Goal: Information Seeking & Learning: Get advice/opinions

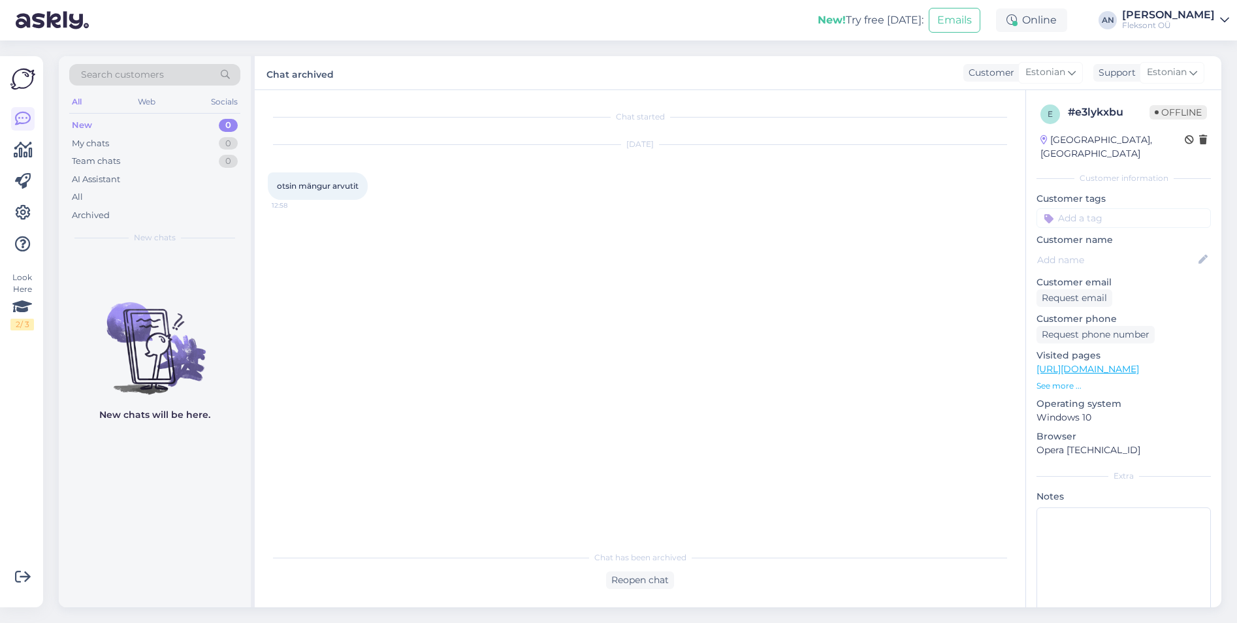
click at [349, 188] on span "otsin mängur arvutit" at bounding box center [318, 186] width 82 height 10
click at [88, 148] on div "My chats" at bounding box center [90, 143] width 37 height 13
click at [93, 123] on div "New 0" at bounding box center [154, 125] width 171 height 18
click at [93, 175] on div "AI Assistant" at bounding box center [96, 179] width 48 height 13
click at [86, 166] on div "Team chats" at bounding box center [96, 161] width 48 height 13
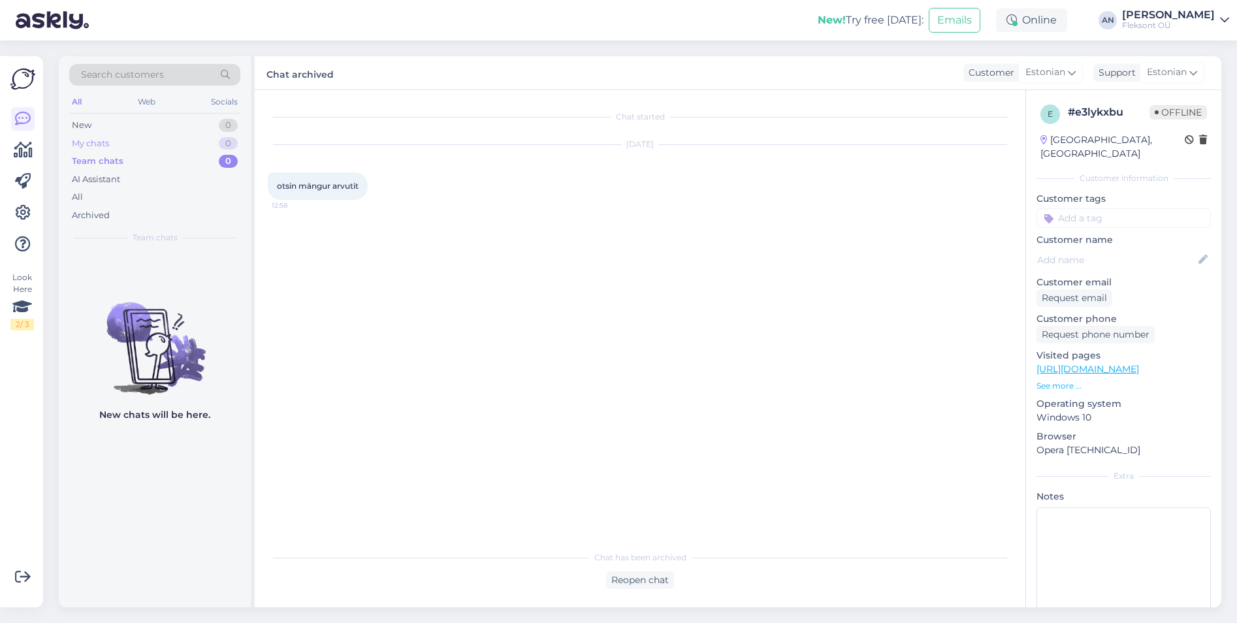
click at [88, 147] on div "My chats" at bounding box center [90, 143] width 37 height 13
click at [90, 210] on div "Archived" at bounding box center [91, 215] width 38 height 13
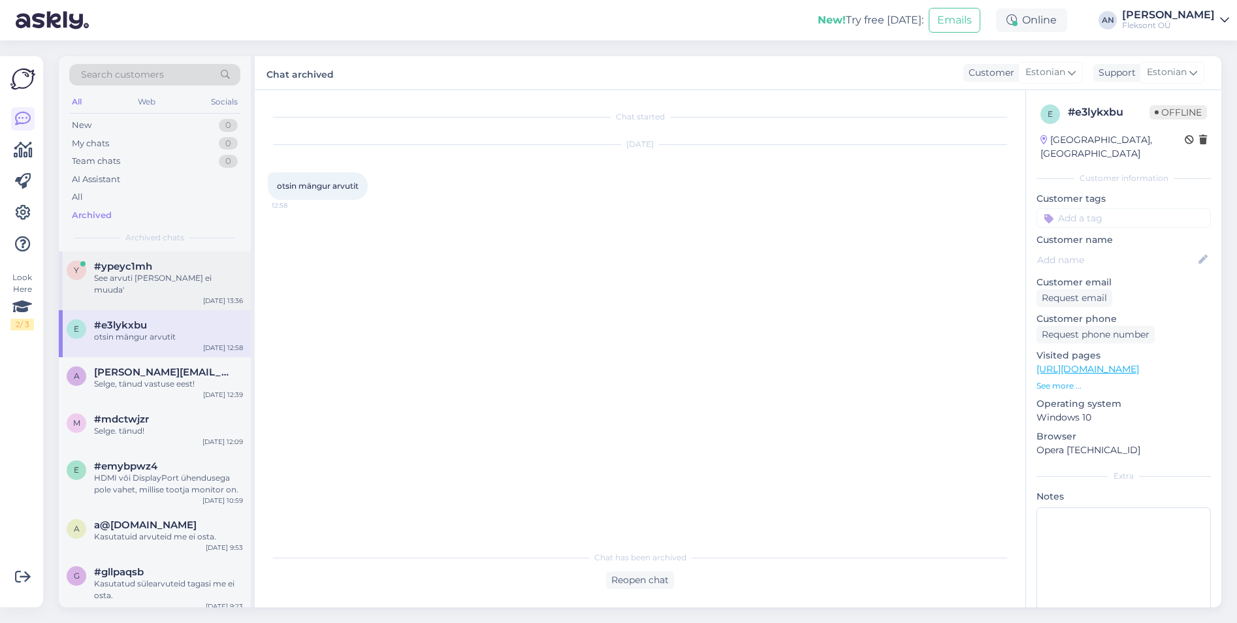
click at [116, 282] on div "See arvuti [PERSON_NAME] ei muuda'" at bounding box center [168, 284] width 149 height 24
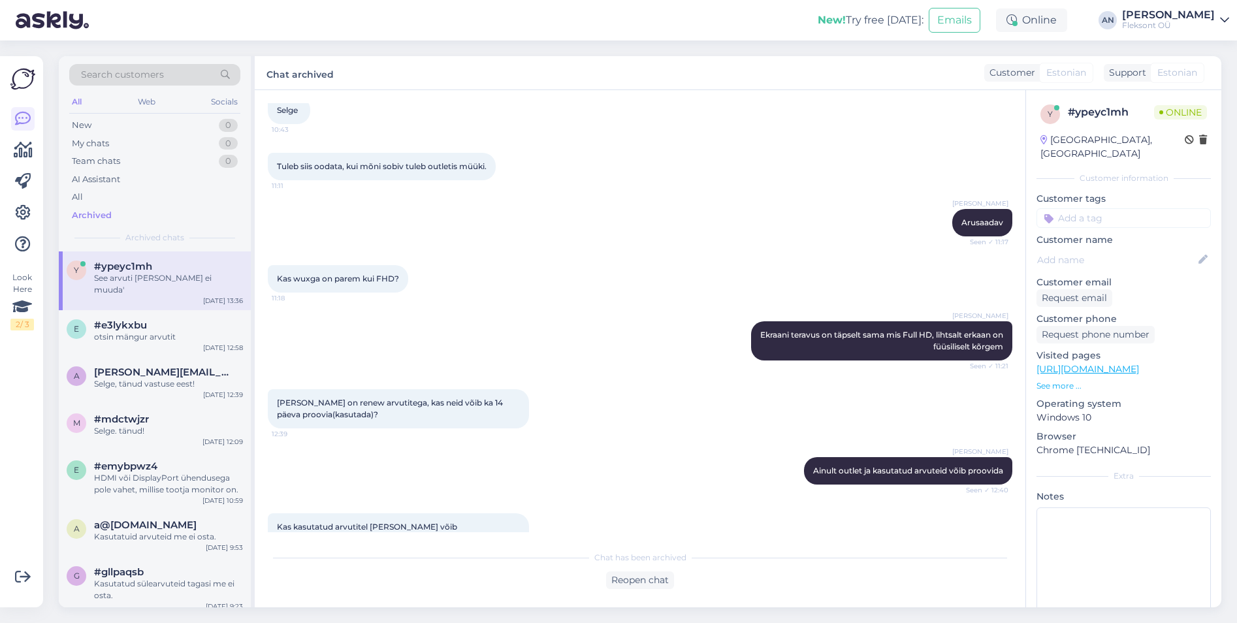
scroll to position [182, 0]
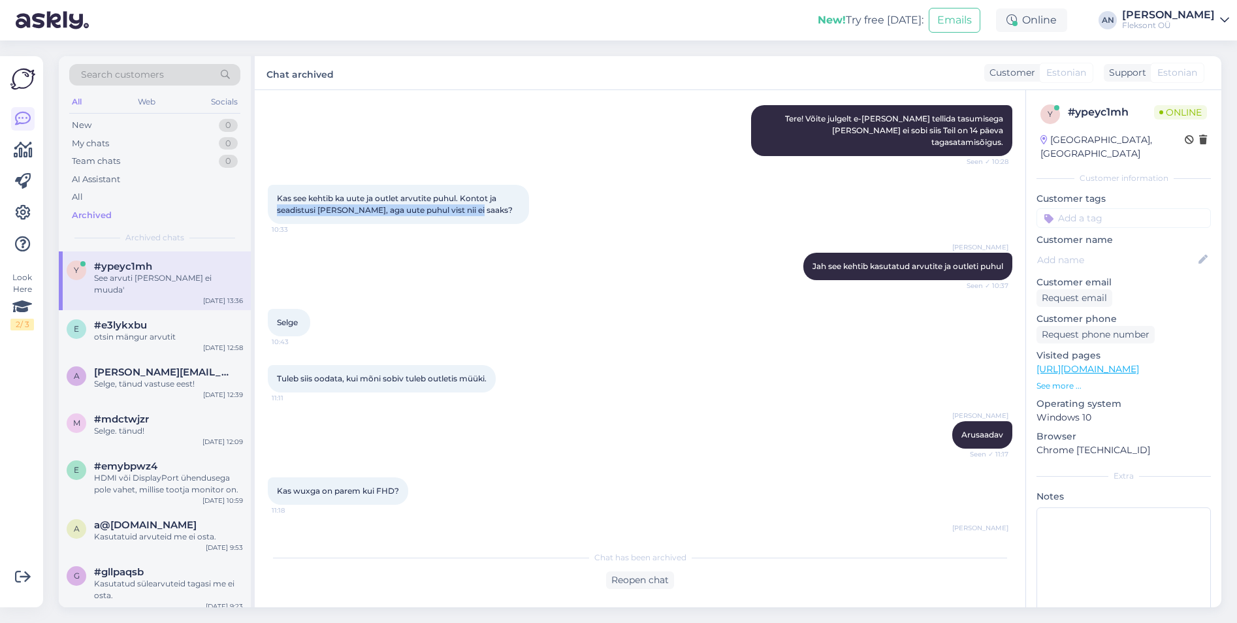
drag, startPoint x: 258, startPoint y: 187, endPoint x: 496, endPoint y: 186, distance: 238.4
click at [496, 186] on div "Chat started [DATE] Tere! Kas paar päeva proovida saaks? Ma ostsin paar kuud ta…" at bounding box center [640, 348] width 771 height 517
drag, startPoint x: 496, startPoint y: 186, endPoint x: 604, endPoint y: 222, distance: 113.6
click at [604, 238] on div "[PERSON_NAME] see kehtib kasutatud arvutite ja outleti puhul Seen ✓ 10:37" at bounding box center [640, 266] width 745 height 56
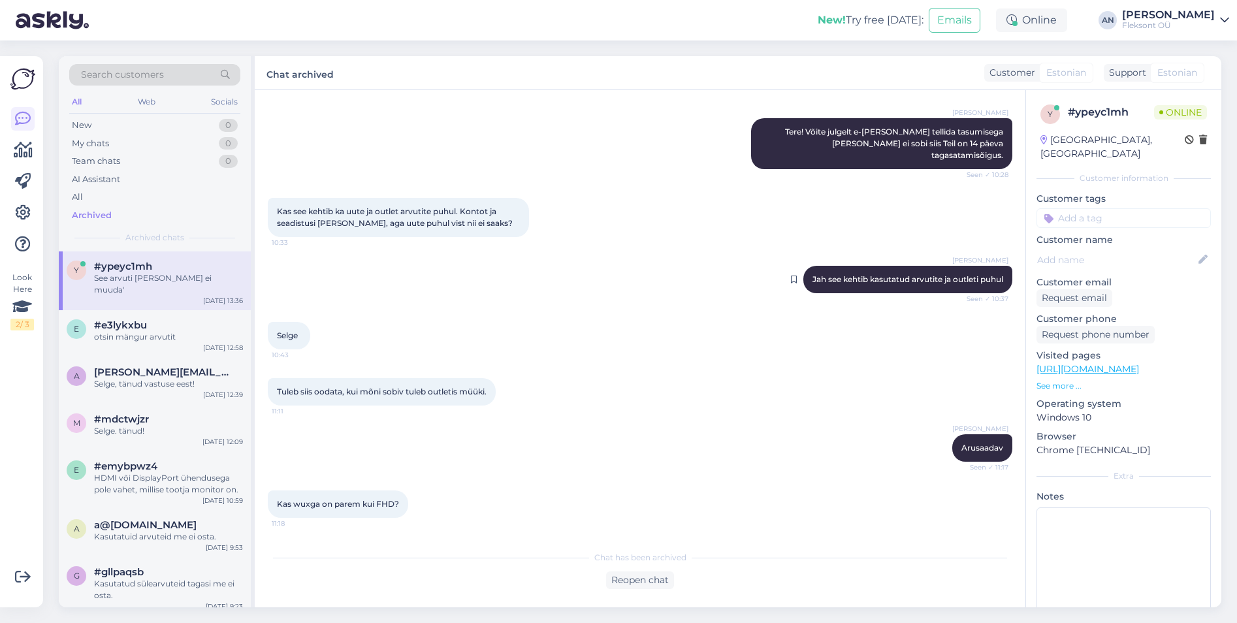
scroll to position [117, 0]
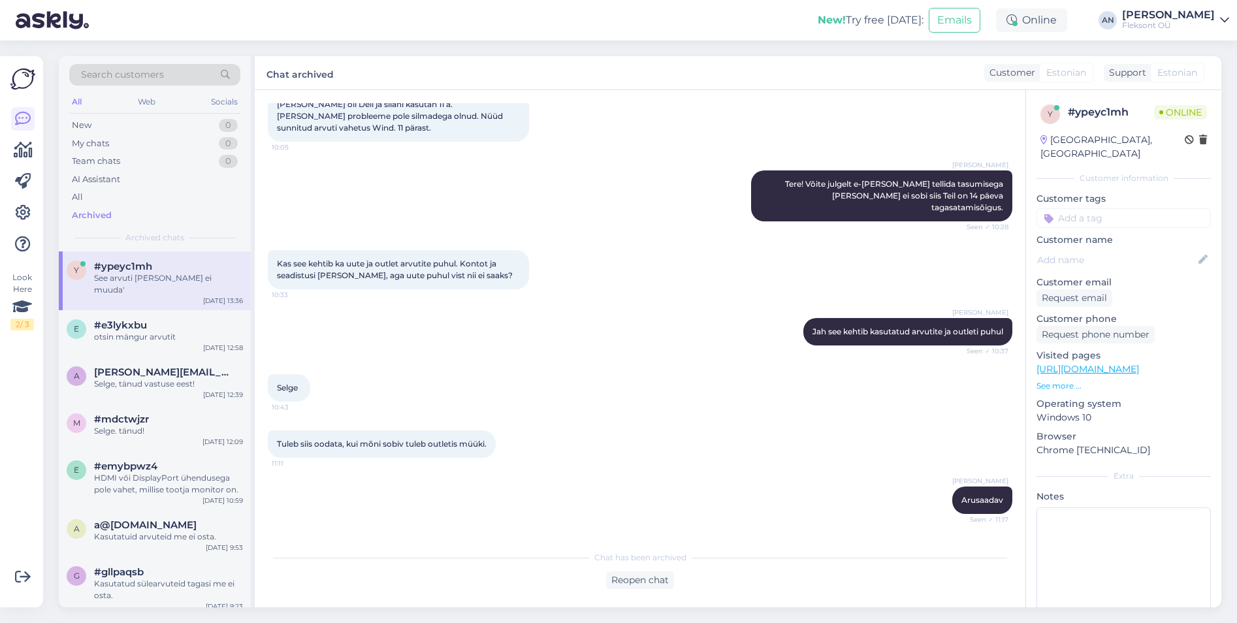
click at [437, 259] on span "Kas see kehtib ka uute ja outlet arvutite puhul. Kontot ja seadistusi [PERSON_N…" at bounding box center [395, 270] width 236 height 22
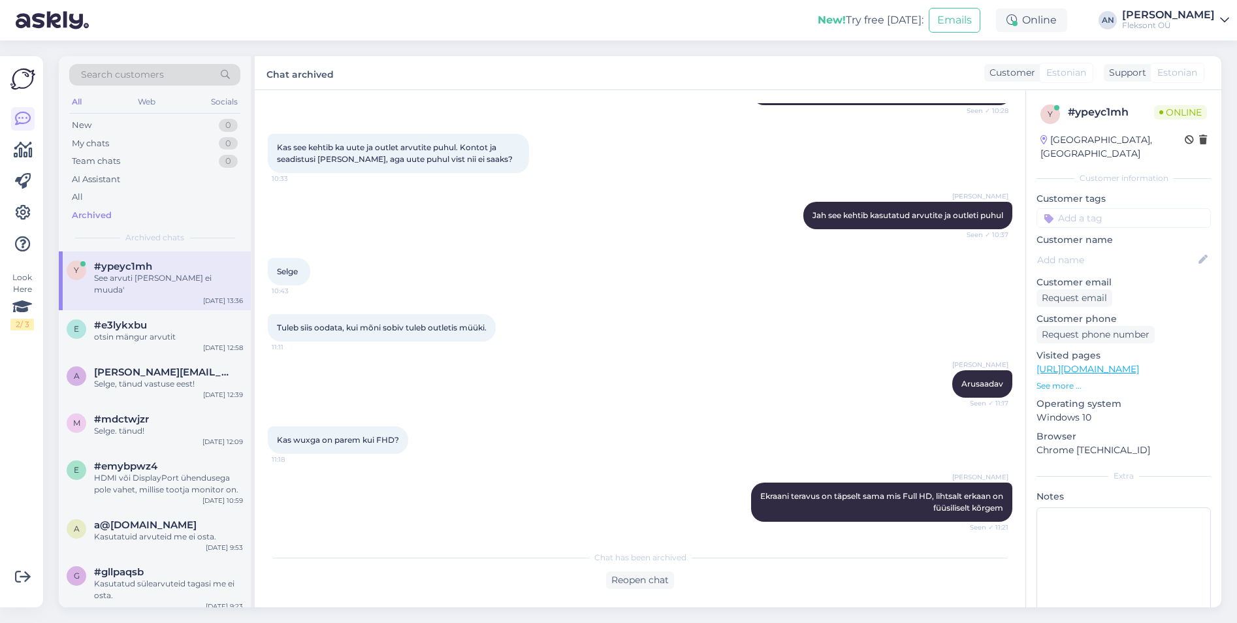
scroll to position [248, 0]
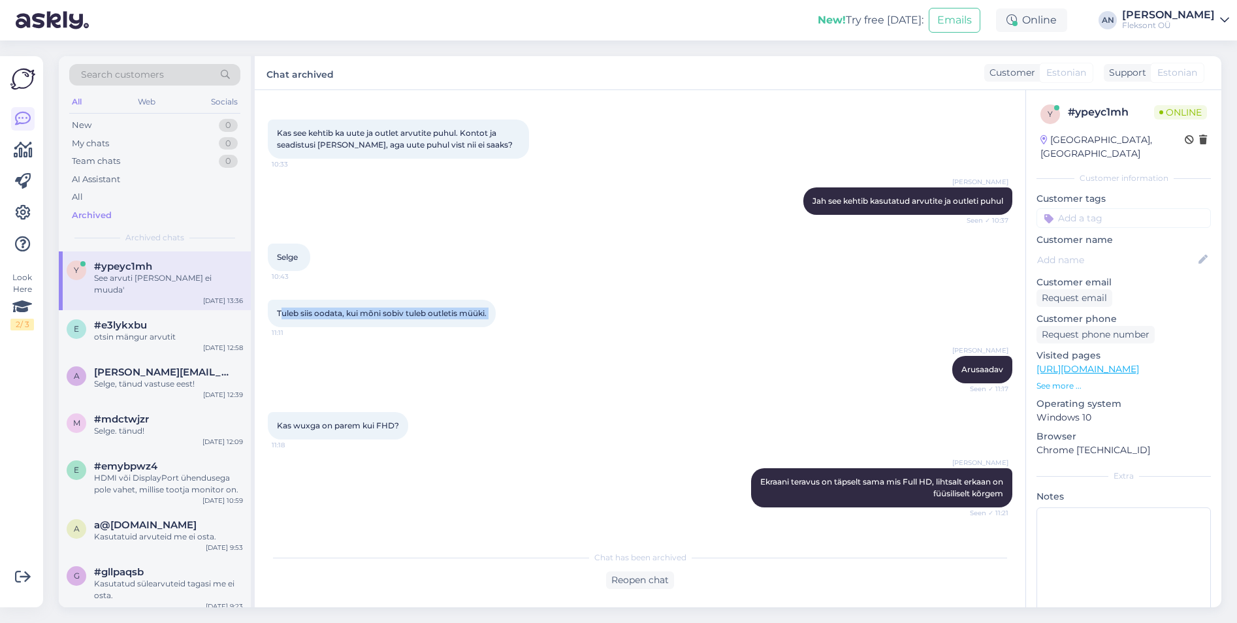
drag, startPoint x: 281, startPoint y: 286, endPoint x: 513, endPoint y: 291, distance: 231.9
click at [513, 291] on div "Tuleb siis oodata, kui mõni sobiv tuleb outletis müüki. 11:11" at bounding box center [640, 313] width 745 height 56
drag, startPoint x: 513, startPoint y: 291, endPoint x: 549, endPoint y: 316, distance: 43.5
click at [549, 316] on div "Tuleb siis oodata, kui mõni sobiv tuleb outletis müüki. 11:11" at bounding box center [640, 313] width 745 height 56
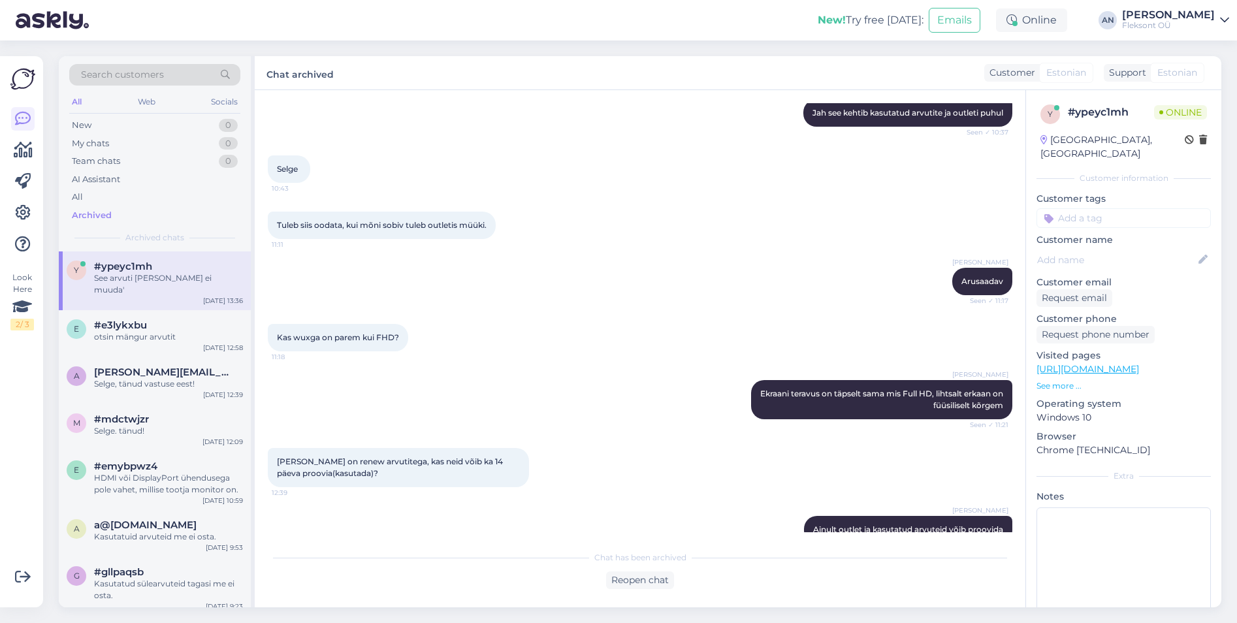
scroll to position [378, 0]
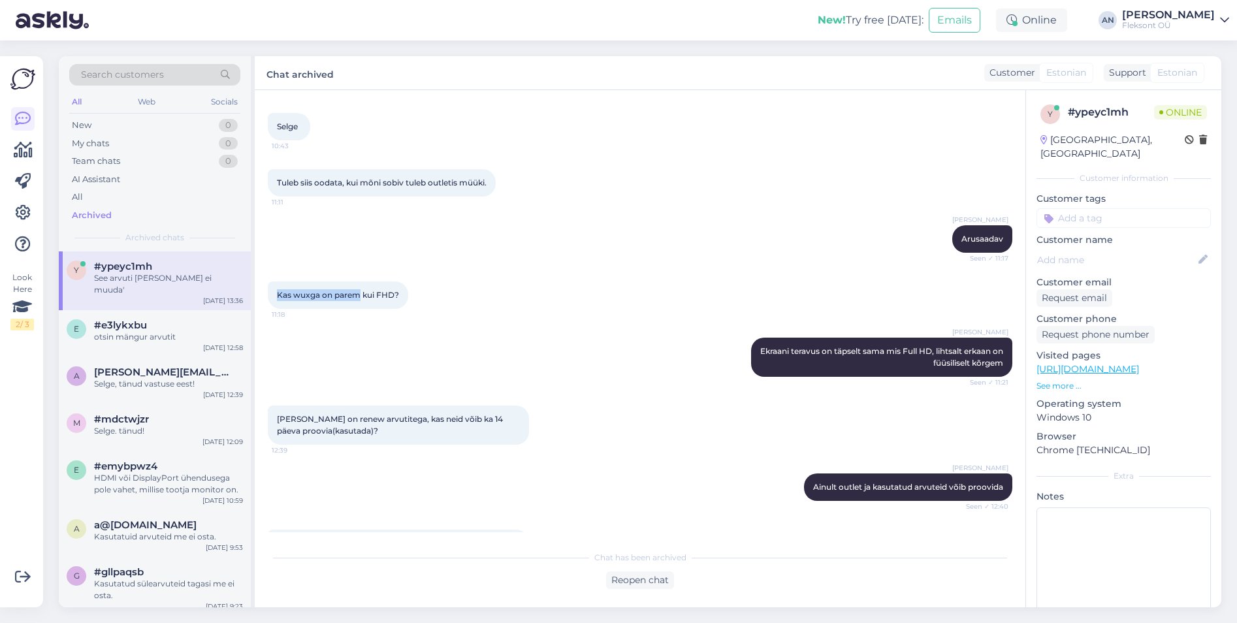
drag, startPoint x: 274, startPoint y: 269, endPoint x: 362, endPoint y: 268, distance: 88.2
click at [362, 281] on div "Kas wuxga on parem kui FHD? 11:18" at bounding box center [338, 294] width 140 height 27
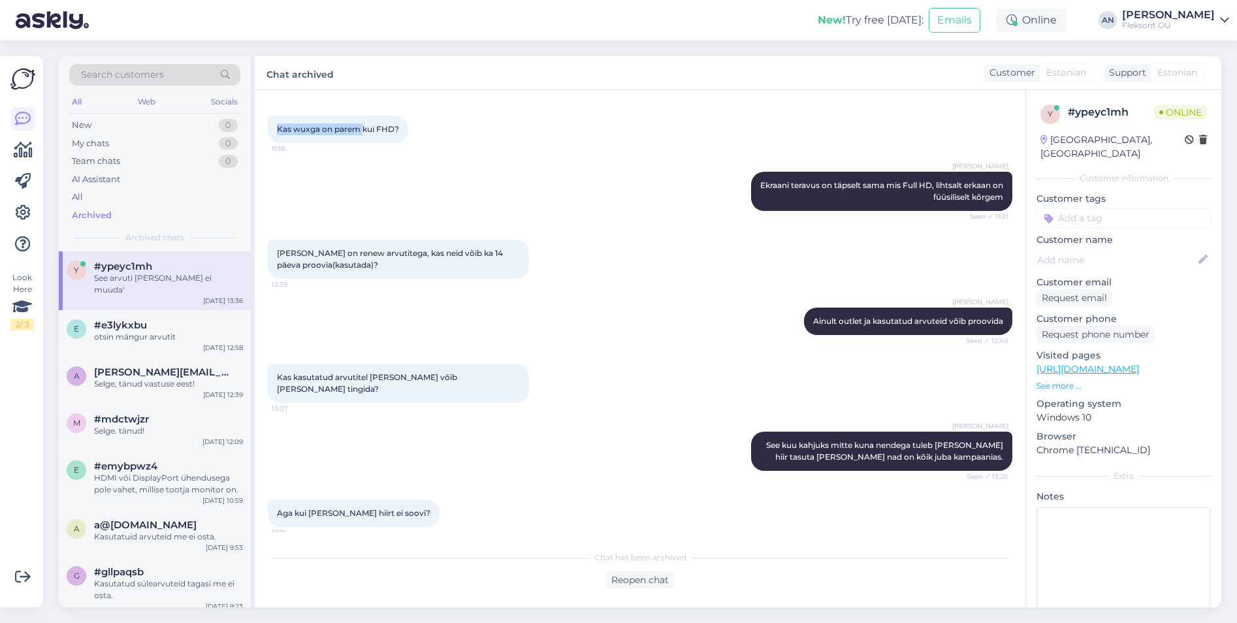
scroll to position [574, 0]
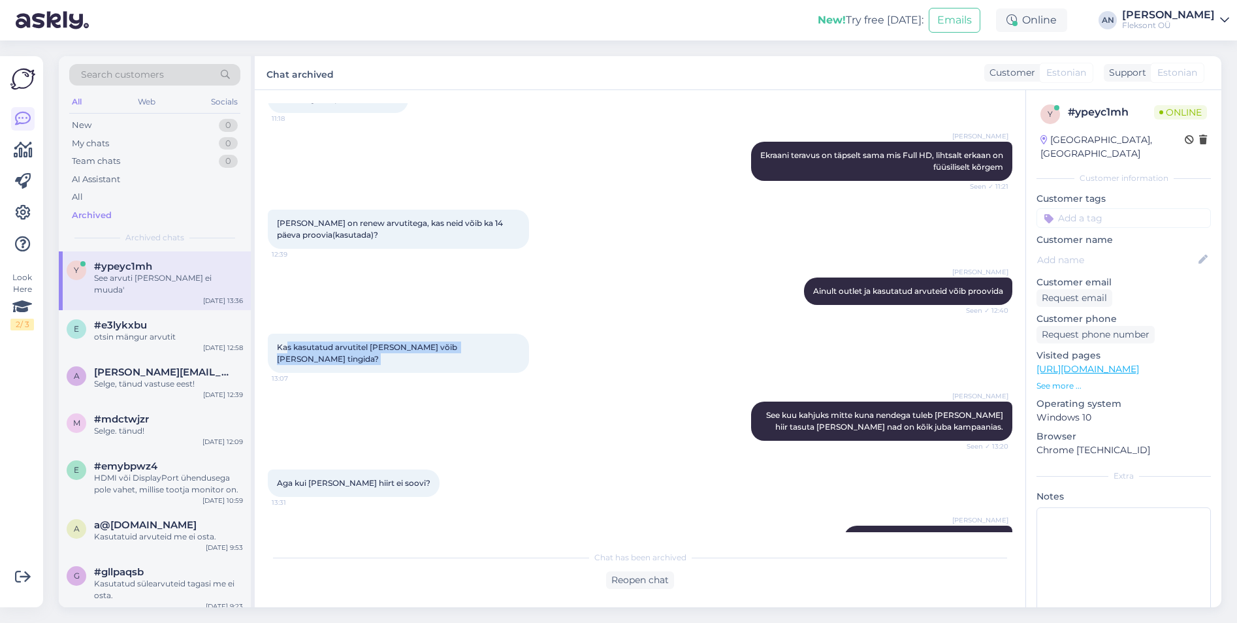
drag, startPoint x: 287, startPoint y: 319, endPoint x: 474, endPoint y: 325, distance: 186.9
click at [474, 334] on div "Kas kasutatud arvutitel [PERSON_NAME] võib [PERSON_NAME] tingida? 13:07" at bounding box center [398, 353] width 261 height 39
click at [856, 402] on div "[PERSON_NAME] See kuu kahjuks mitte kuna nendega tuleb [PERSON_NAME] hiir tasut…" at bounding box center [881, 421] width 261 height 39
click at [799, 410] on span "See kuu kahjuks mitte kuna nendega tuleb [PERSON_NAME] hiir tasuta [PERSON_NAME…" at bounding box center [885, 421] width 239 height 22
drag, startPoint x: 312, startPoint y: 445, endPoint x: 436, endPoint y: 445, distance: 123.4
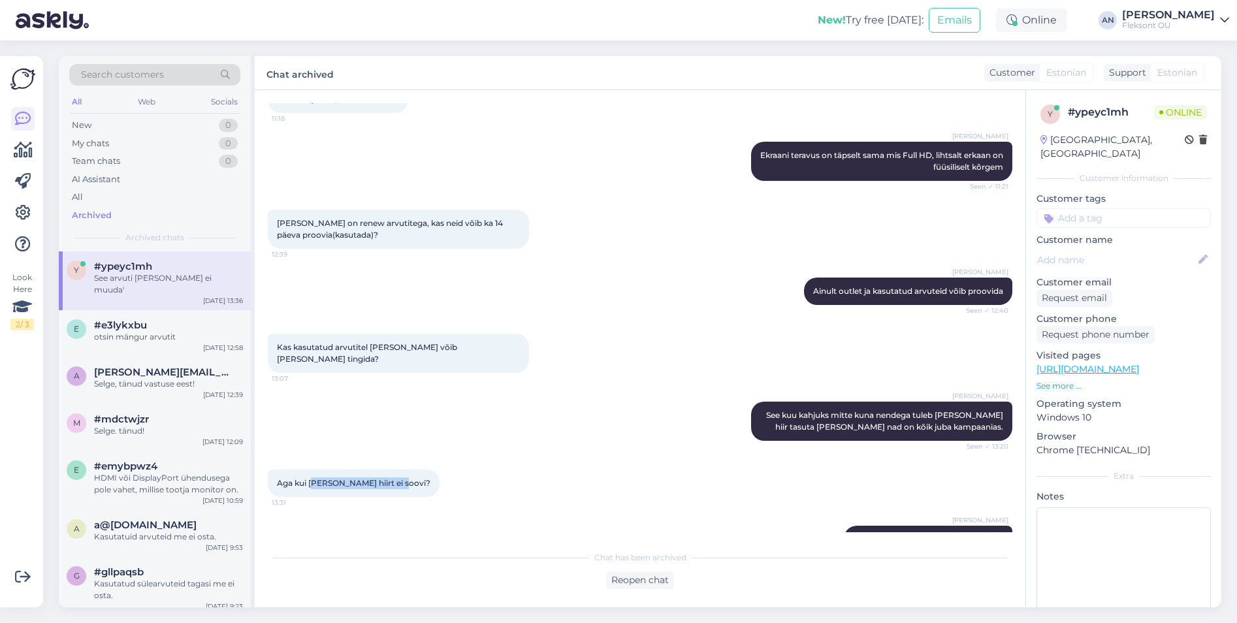
click at [436, 455] on div "Aga kui [PERSON_NAME] hiirt ei soovi? 13:31" at bounding box center [640, 483] width 745 height 56
click at [861, 511] on div "[PERSON_NAME] See arvuti [PERSON_NAME] ei muuda' Seen ✓ 13:36" at bounding box center [640, 539] width 745 height 56
drag, startPoint x: 890, startPoint y: 506, endPoint x: 1010, endPoint y: 511, distance: 120.3
click at [1010, 511] on div "Chat started [DATE] Tere! Kas paar päeva proovida saaks? Ma ostsin paar kuud ta…" at bounding box center [646, 317] width 756 height 429
click at [639, 463] on div "Aga kui [PERSON_NAME] hiirt ei soovi? 13:31" at bounding box center [640, 483] width 745 height 56
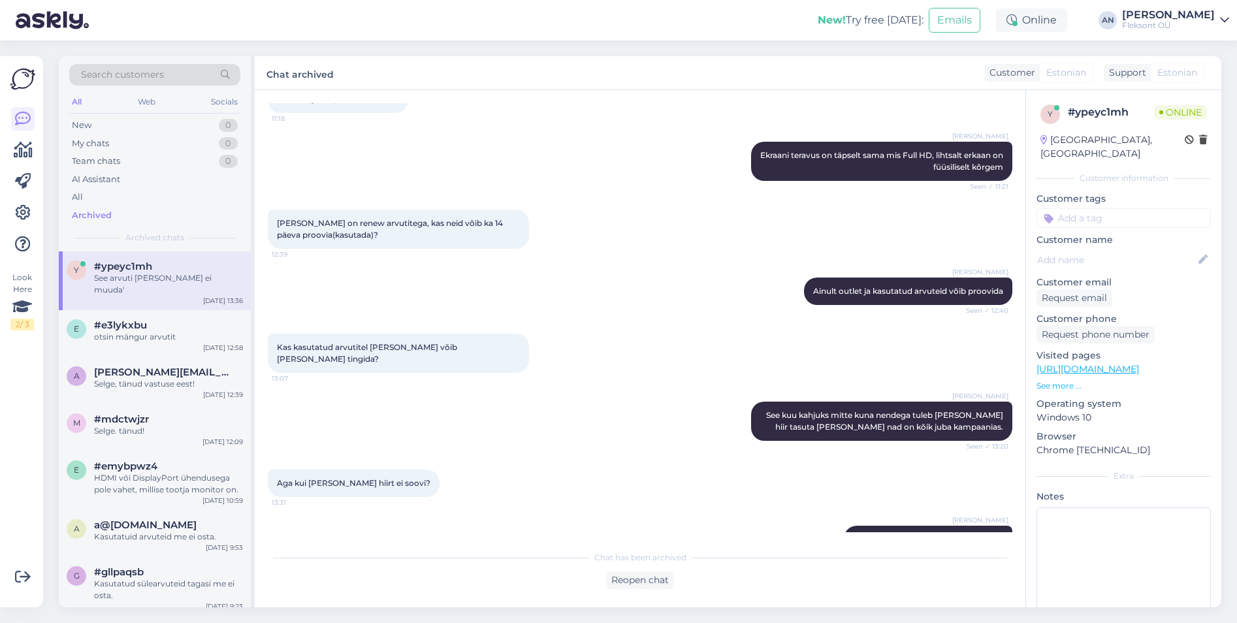
click at [695, 455] on div "Aga kui [PERSON_NAME] hiirt ei soovi? 13:31" at bounding box center [640, 483] width 745 height 56
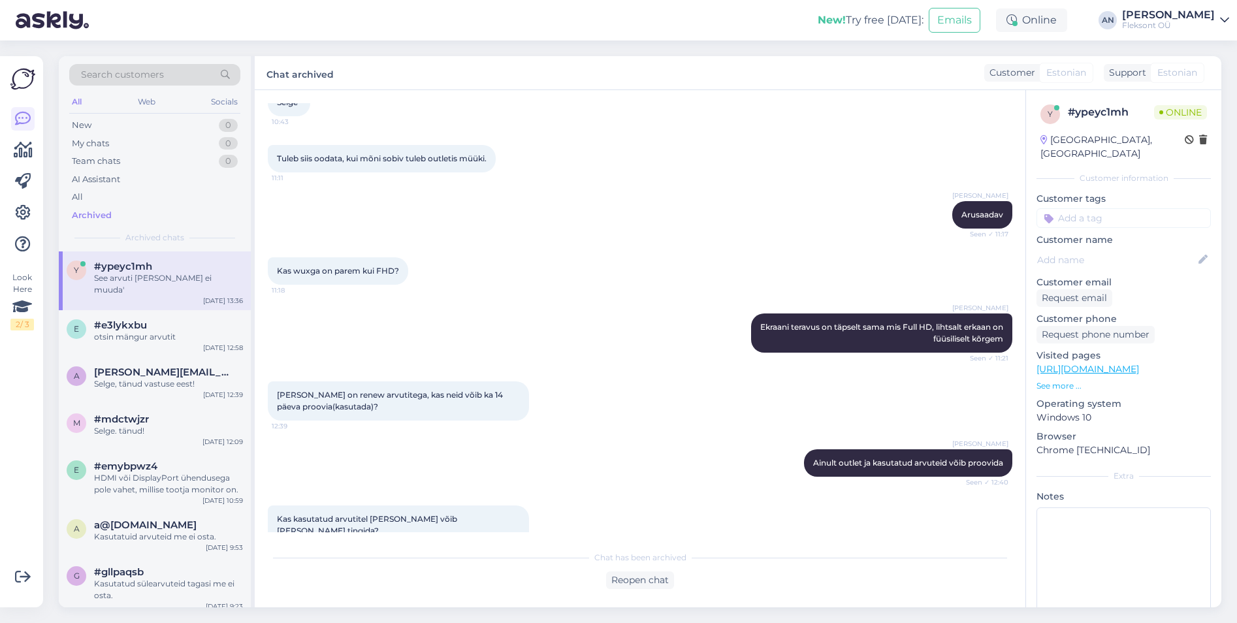
scroll to position [0, 0]
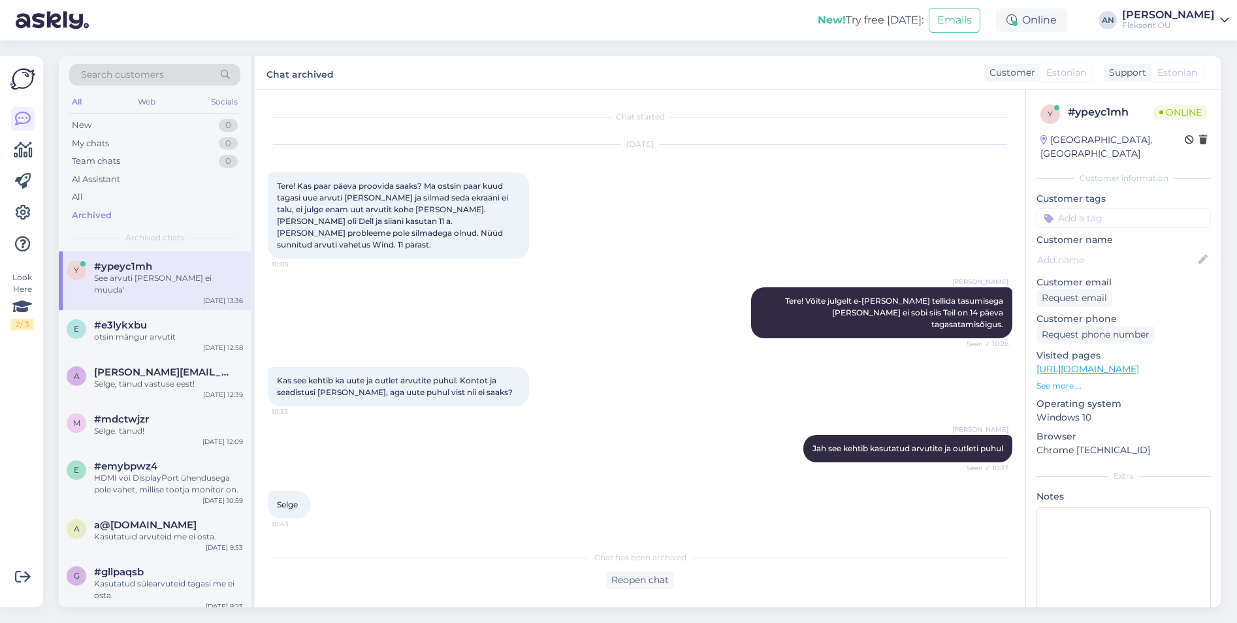
click at [383, 220] on span "Tere! Kas paar päeva proovida saaks? Ma ostsin paar kuud tagasi uue arvuti [PER…" at bounding box center [393, 215] width 233 height 69
